Goal: Information Seeking & Learning: Find specific fact

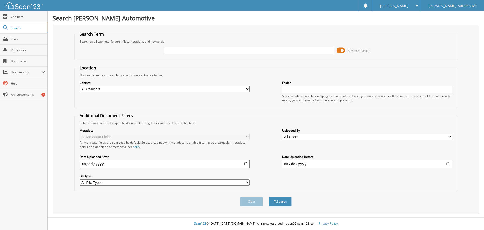
click at [208, 51] on input "text" at bounding box center [249, 51] width 170 height 8
type input "1003060"
click at [269, 197] on button "Search" at bounding box center [280, 201] width 23 height 9
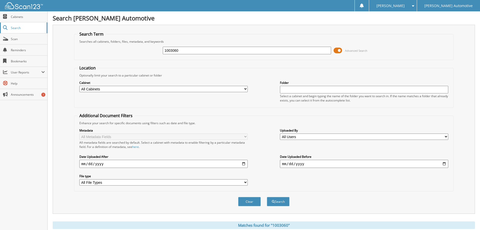
click at [13, 25] on link "Search" at bounding box center [23, 27] width 47 height 11
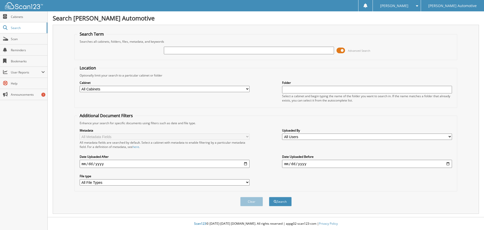
click at [213, 50] on input "text" at bounding box center [249, 51] width 170 height 8
type input "10003060"
click at [269, 197] on button "Search" at bounding box center [280, 201] width 23 height 9
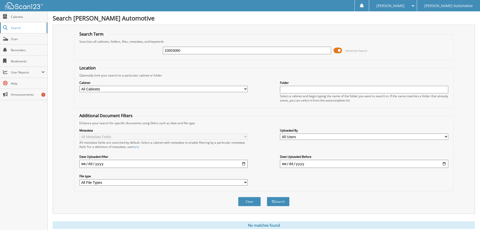
click at [17, 26] on span "Search" at bounding box center [27, 28] width 33 height 4
